Goal: Task Accomplishment & Management: Manage account settings

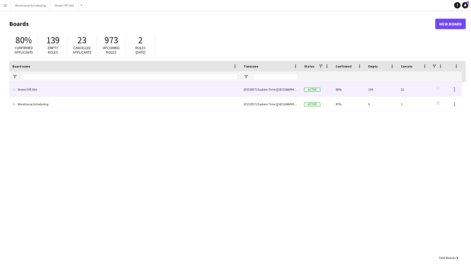
click at [82, 93] on link "Shows Off-Site" at bounding box center [124, 89] width 225 height 15
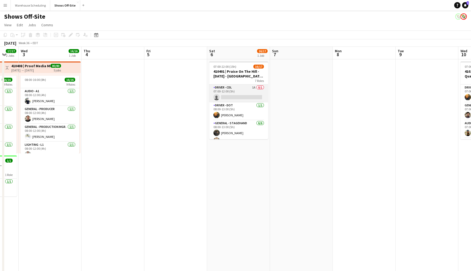
click at [230, 96] on app-card-role "Driver - CDL 1A 0/1 07:00-12:00 (5h) single-neutral-actions" at bounding box center [238, 94] width 59 height 18
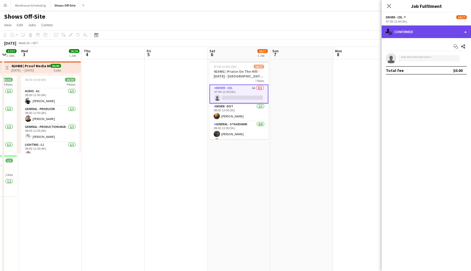
click at [409, 34] on div "single-neutral-actions-check-2 Confirmed" at bounding box center [425, 31] width 89 height 13
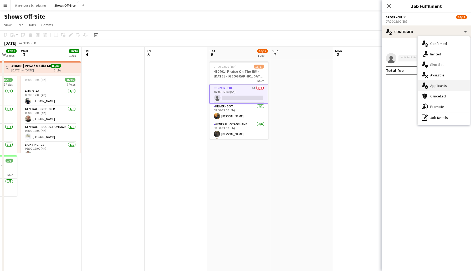
click at [430, 84] on div "single-neutral-actions-information Applicants" at bounding box center [443, 85] width 52 height 11
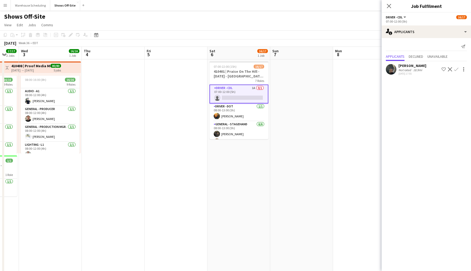
click at [455, 70] on app-icon "Confirm" at bounding box center [456, 69] width 4 height 4
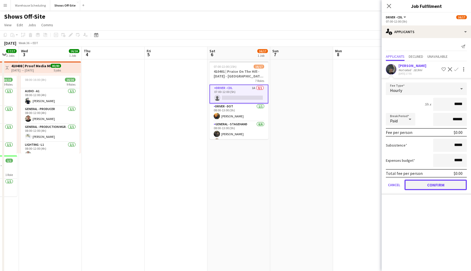
click at [430, 187] on button "Confirm" at bounding box center [435, 185] width 62 height 11
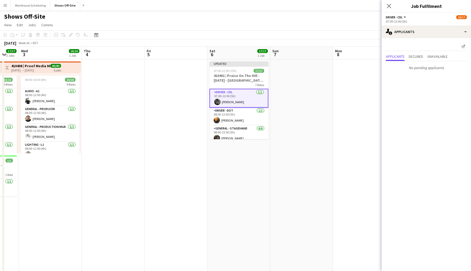
click at [352, 113] on app-date-cell at bounding box center [364, 230] width 63 height 342
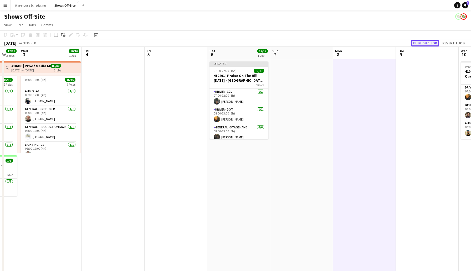
click at [424, 43] on button "Publish 1 job" at bounding box center [425, 43] width 28 height 7
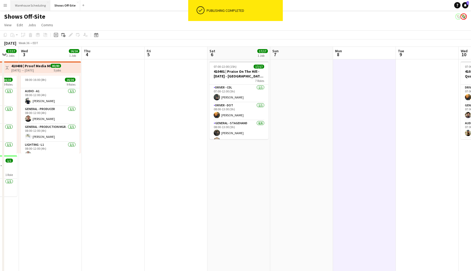
click at [25, 2] on button "Warehouse Scheduling Close" at bounding box center [30, 5] width 39 height 10
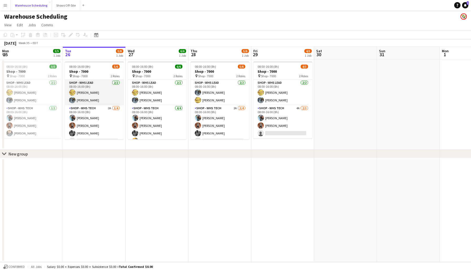
scroll to position [7, 0]
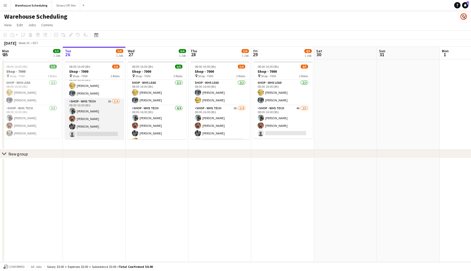
click at [97, 134] on app-card-role "Shop - WHS Tech 2A [DATE] 08:00-16:00 (8h) [PERSON_NAME] [PERSON_NAME] [PERSON_…" at bounding box center [94, 118] width 59 height 41
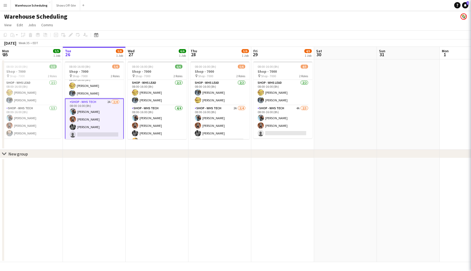
scroll to position [0, 126]
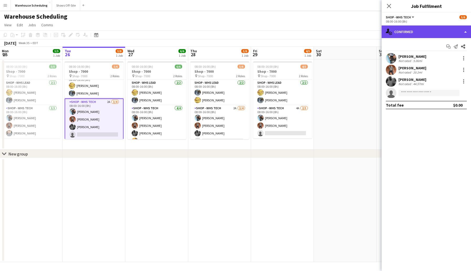
click at [407, 30] on div "single-neutral-actions-check-2 Confirmed" at bounding box center [425, 31] width 89 height 13
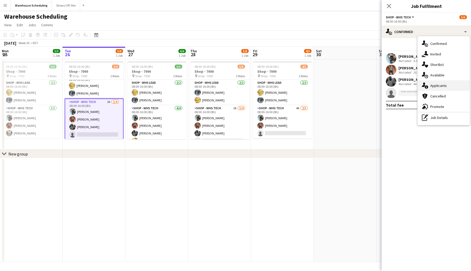
click at [438, 84] on div "single-neutral-actions-information Applicants" at bounding box center [443, 85] width 52 height 11
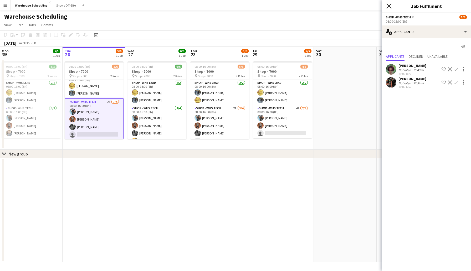
click at [387, 6] on icon "Close pop-in" at bounding box center [388, 5] width 5 height 5
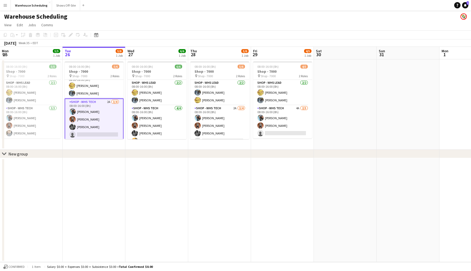
click at [227, 26] on app-page-menu "View Day view expanded Day view collapsed Month view Date picker Jump to [DATE]…" at bounding box center [235, 25] width 471 height 10
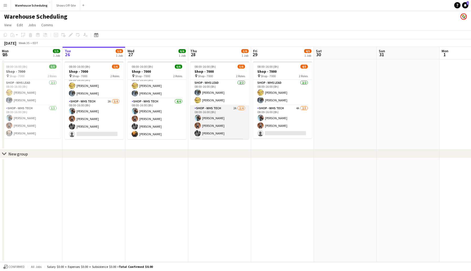
scroll to position [7, 0]
